Goal: Task Accomplishment & Management: Manage account settings

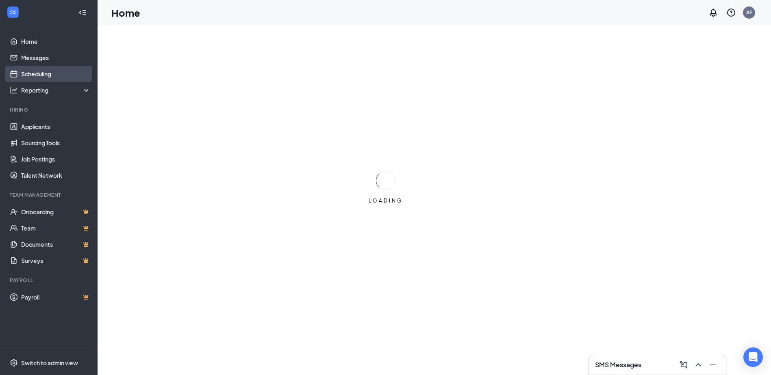
click at [43, 74] on link "Scheduling" at bounding box center [55, 74] width 69 height 16
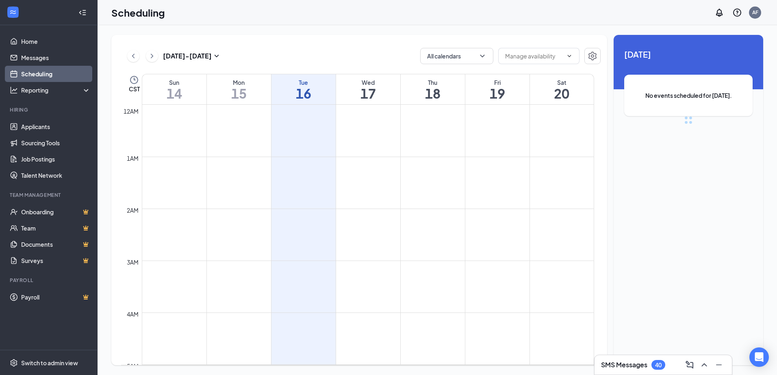
scroll to position [399, 0]
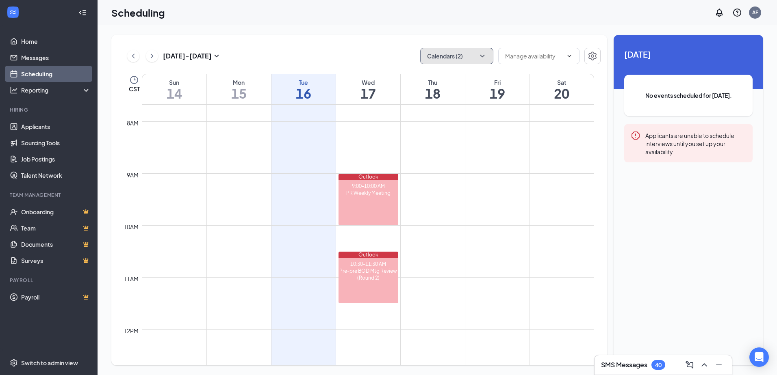
click at [485, 57] on icon "ChevronDown" at bounding box center [482, 56] width 8 height 8
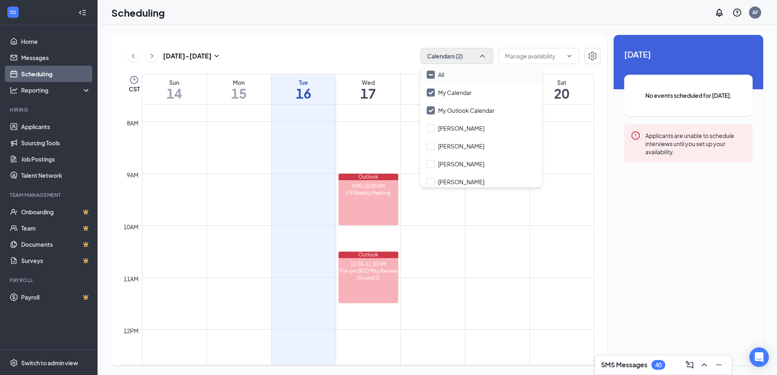
click at [461, 76] on div "All" at bounding box center [481, 75] width 122 height 18
checkbox input "true"
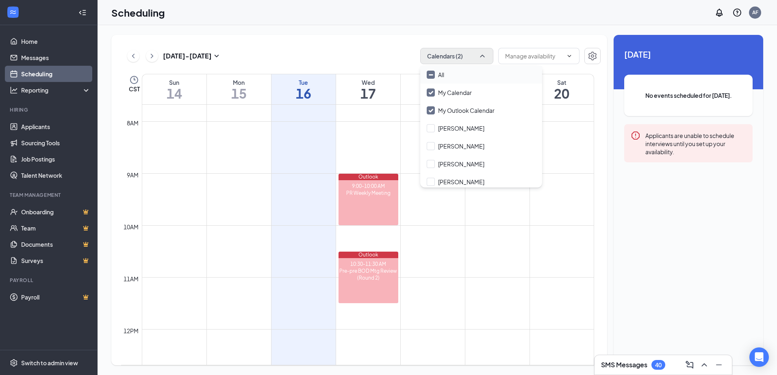
checkbox input "true"
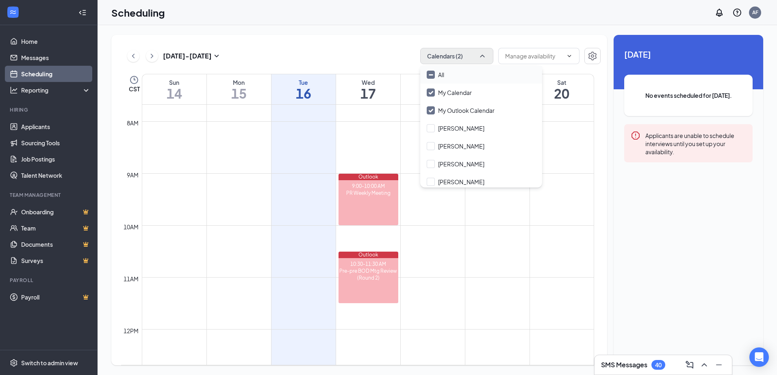
checkbox input "true"
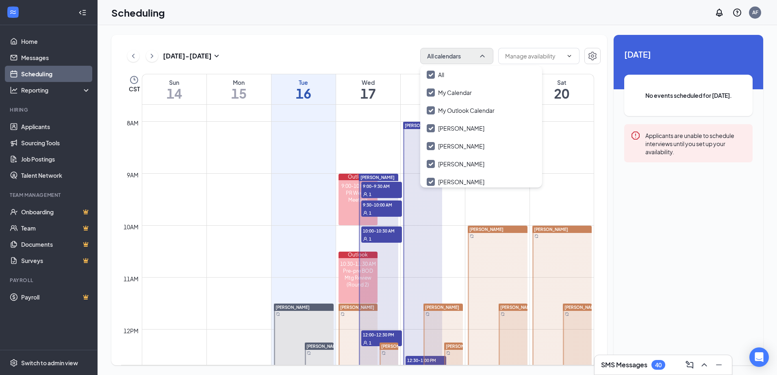
click at [684, 213] on div "Unavailable in basic plan [DATE] No events scheduled for [DATE]. Applicants are…" at bounding box center [688, 200] width 150 height 331
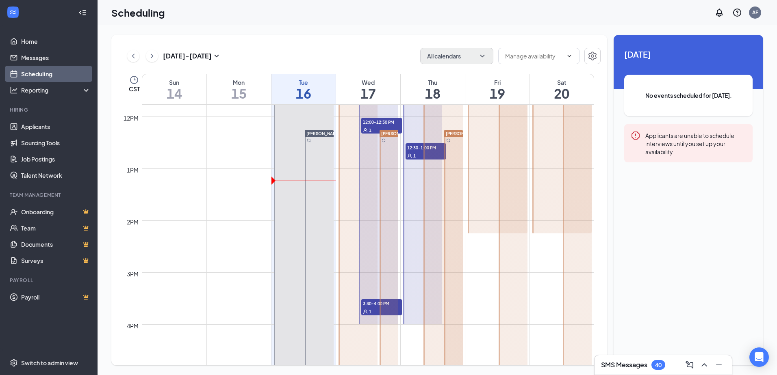
scroll to position [724, 0]
